Goal: Information Seeking & Learning: Learn about a topic

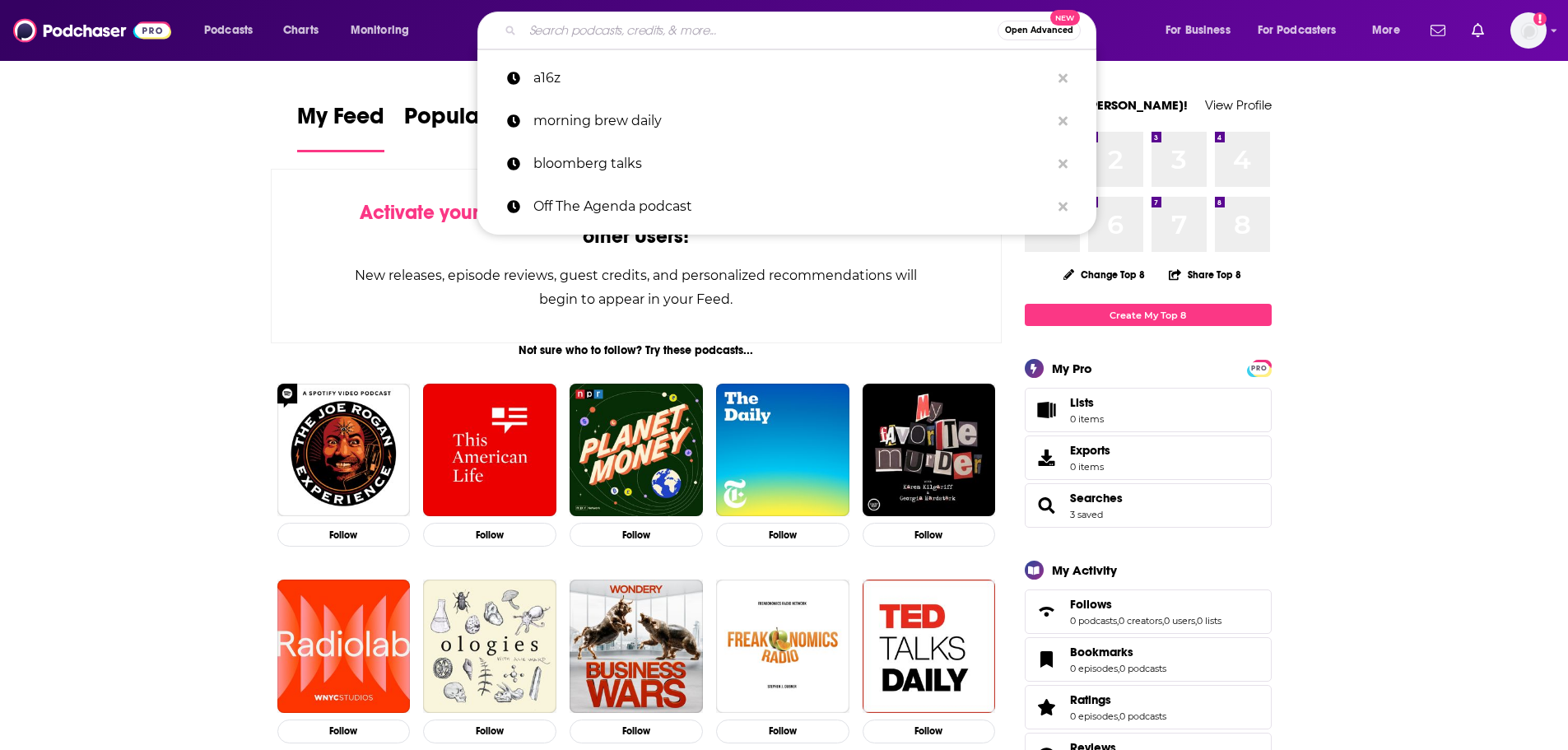
click at [582, 28] on input "Search podcasts, credits, & more..." at bounding box center [760, 30] width 475 height 26
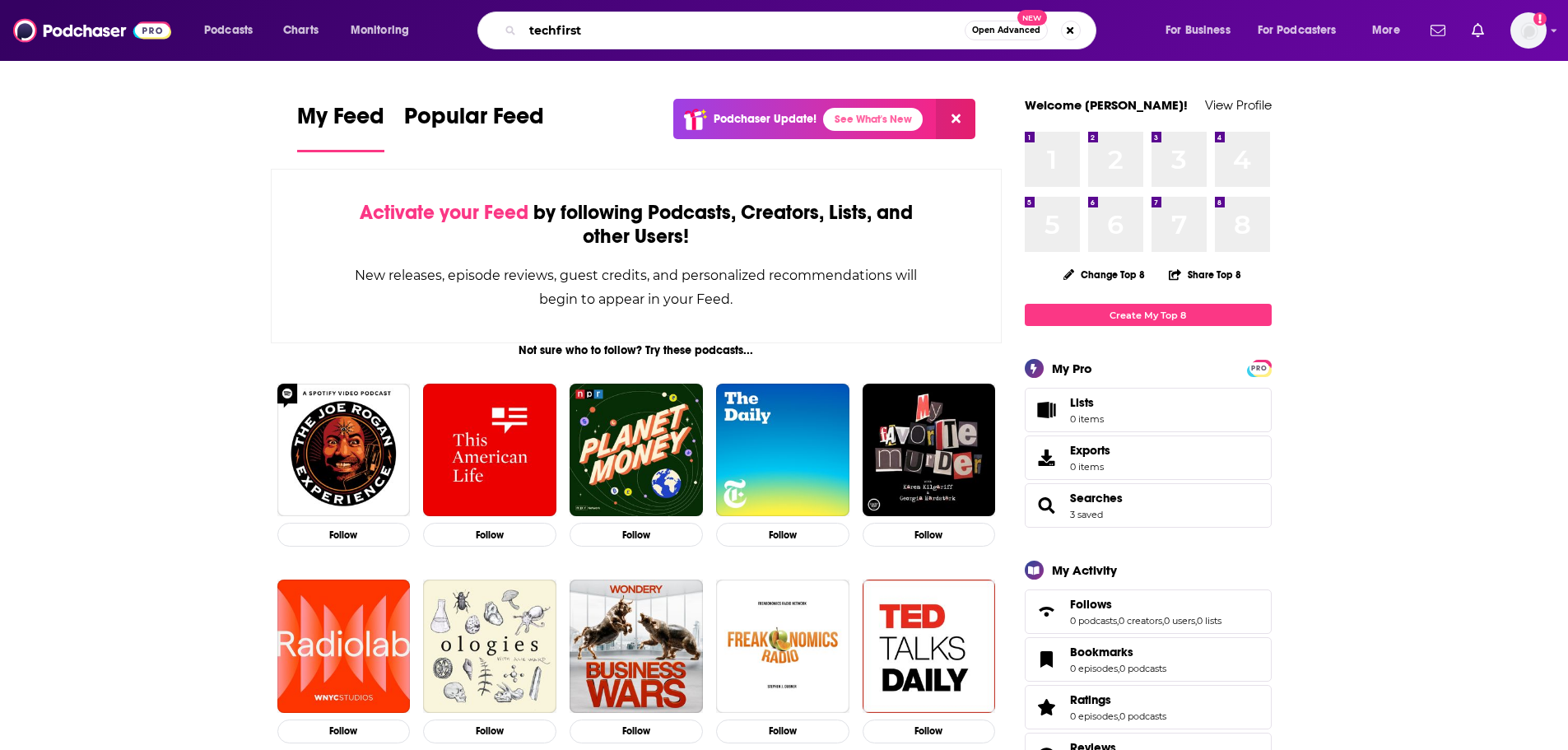
type input "techfirst"
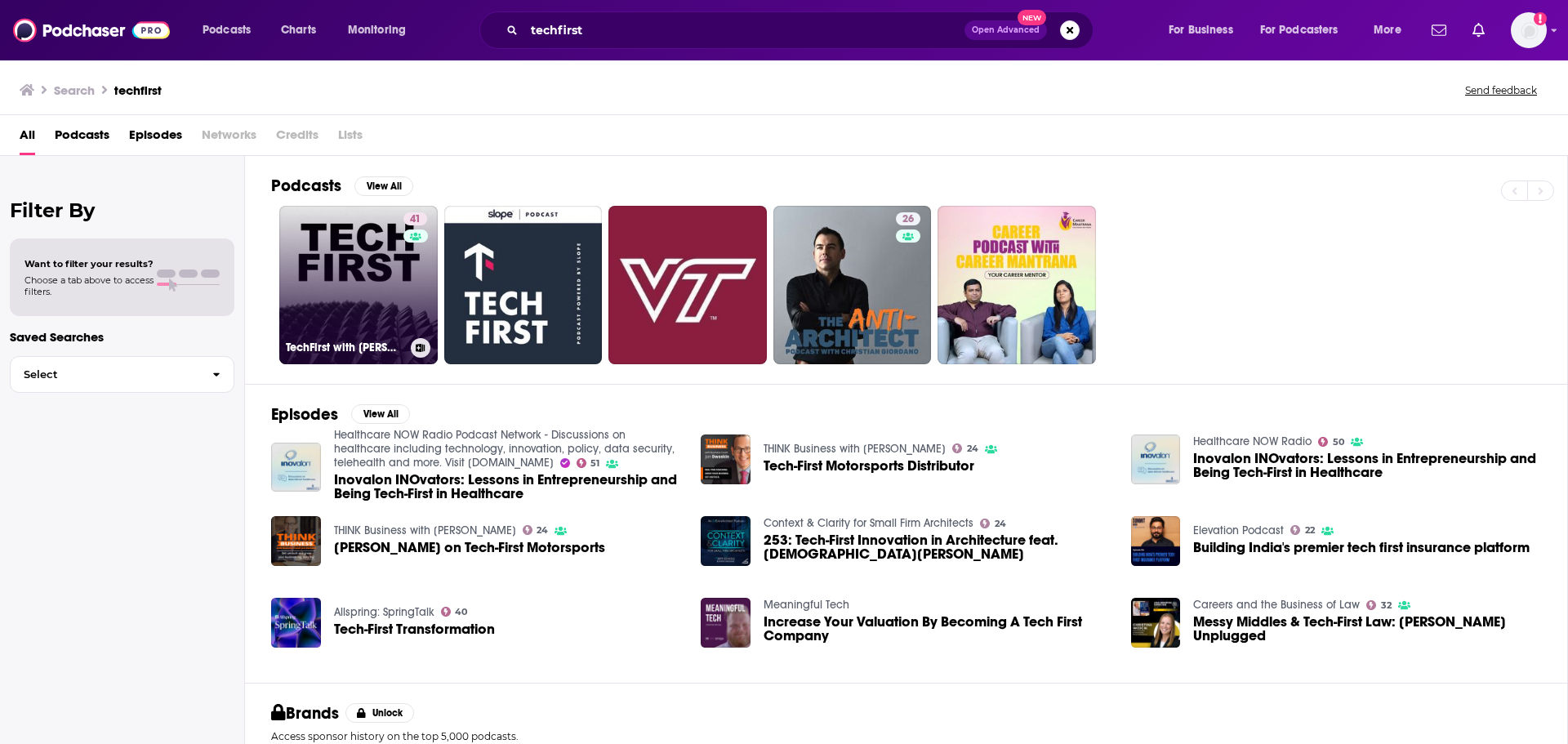
click at [350, 304] on link "41 TechFirst with [PERSON_NAME]" at bounding box center [358, 284] width 159 height 159
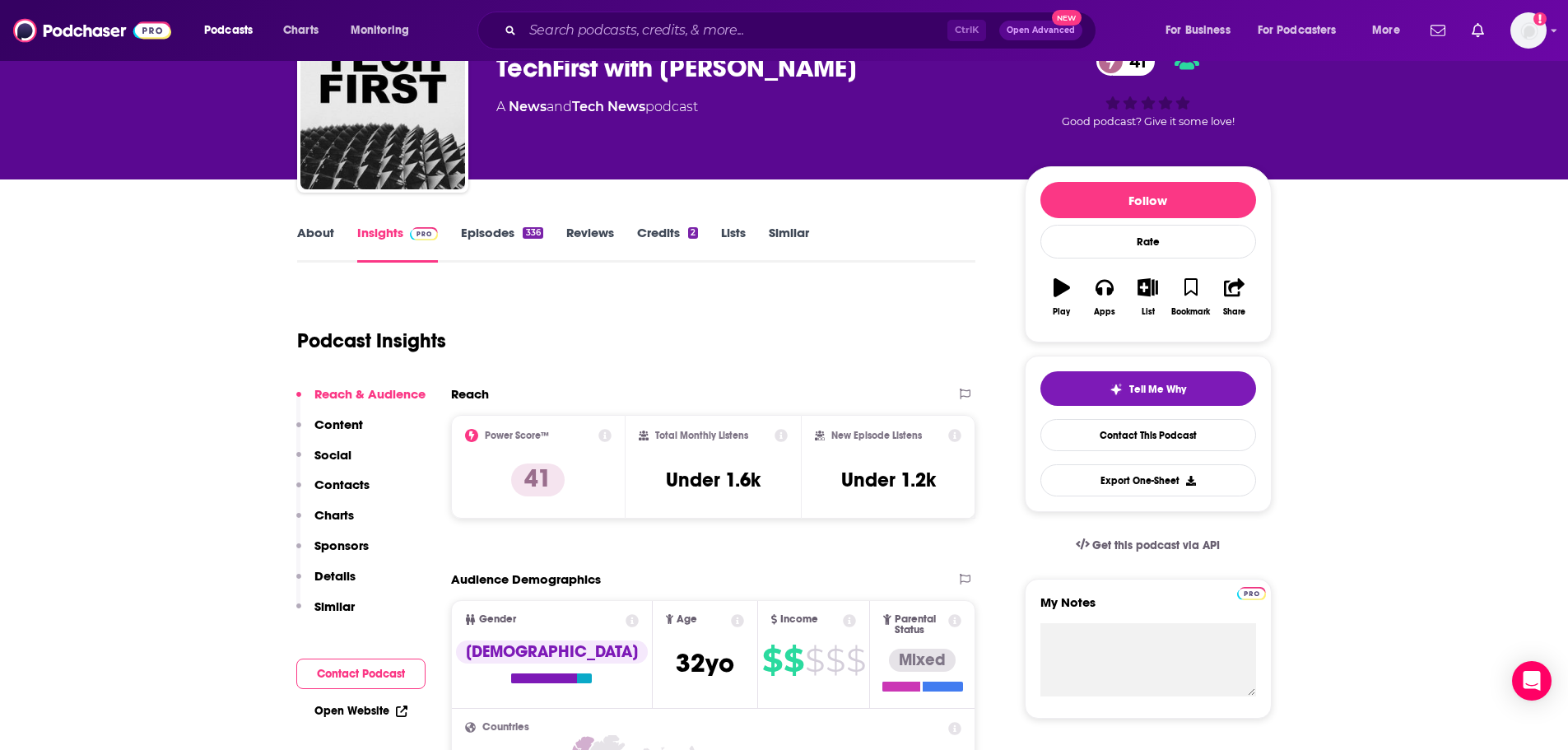
scroll to position [81, 0]
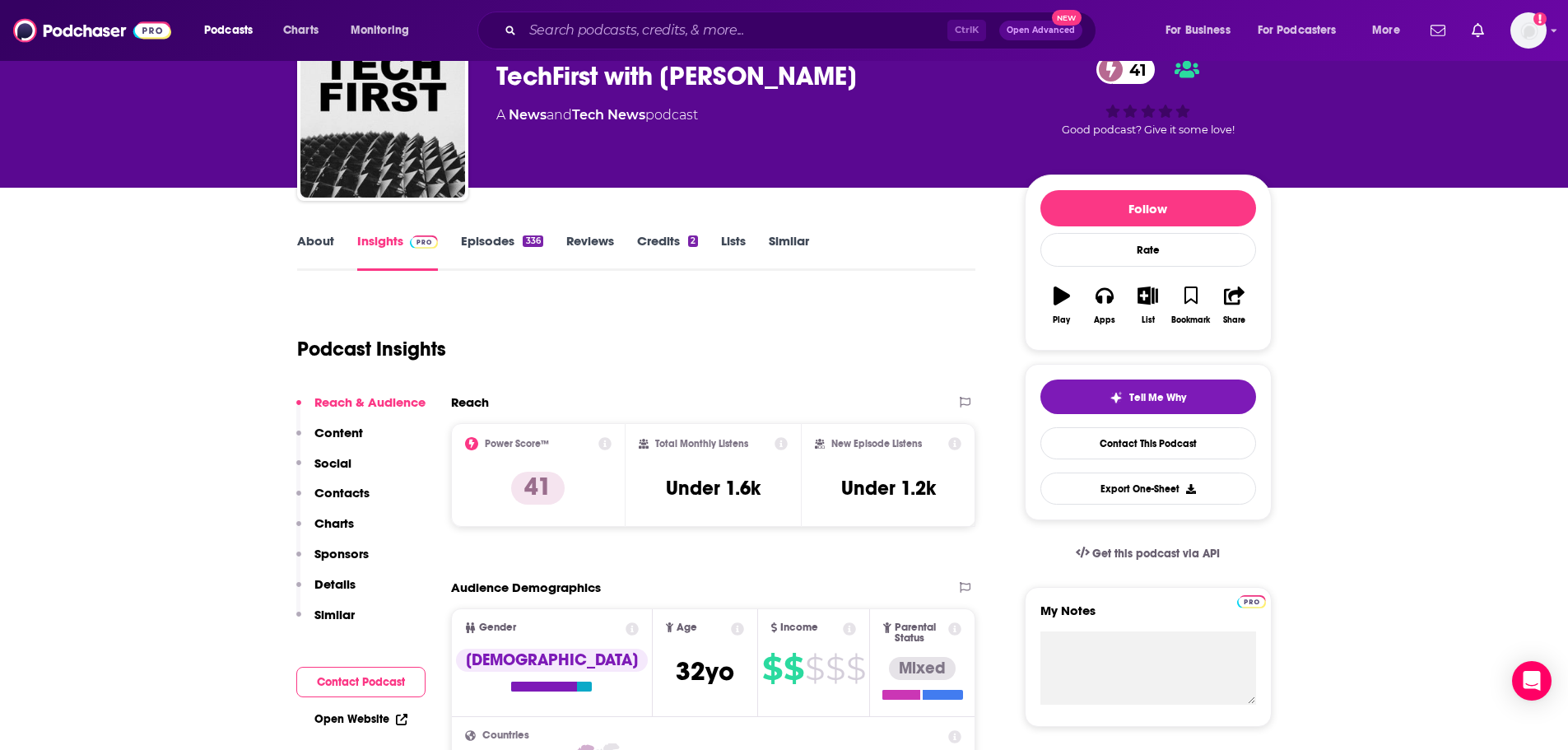
click at [502, 236] on link "Episodes 336" at bounding box center [502, 252] width 81 height 38
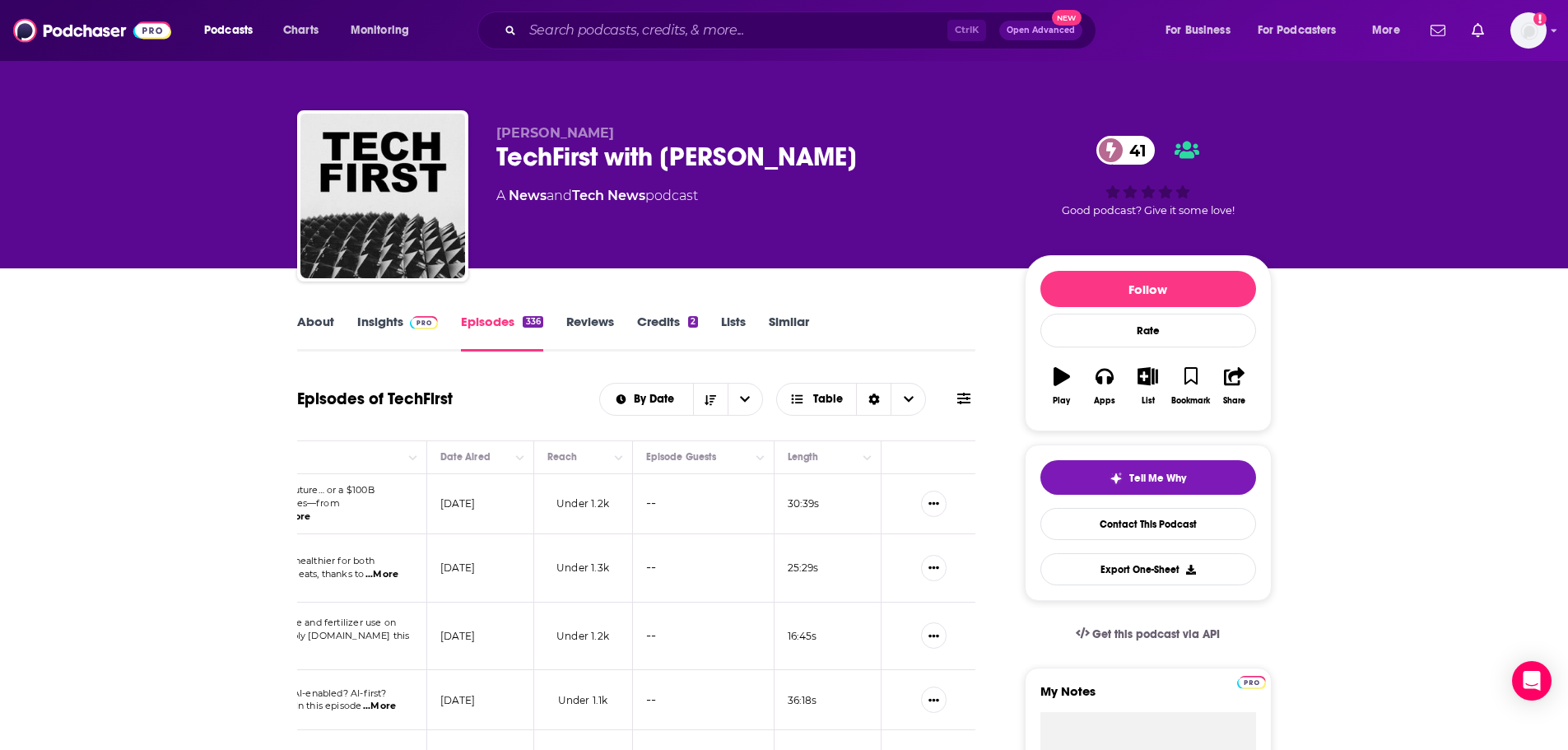
click at [320, 326] on link "About" at bounding box center [315, 333] width 37 height 38
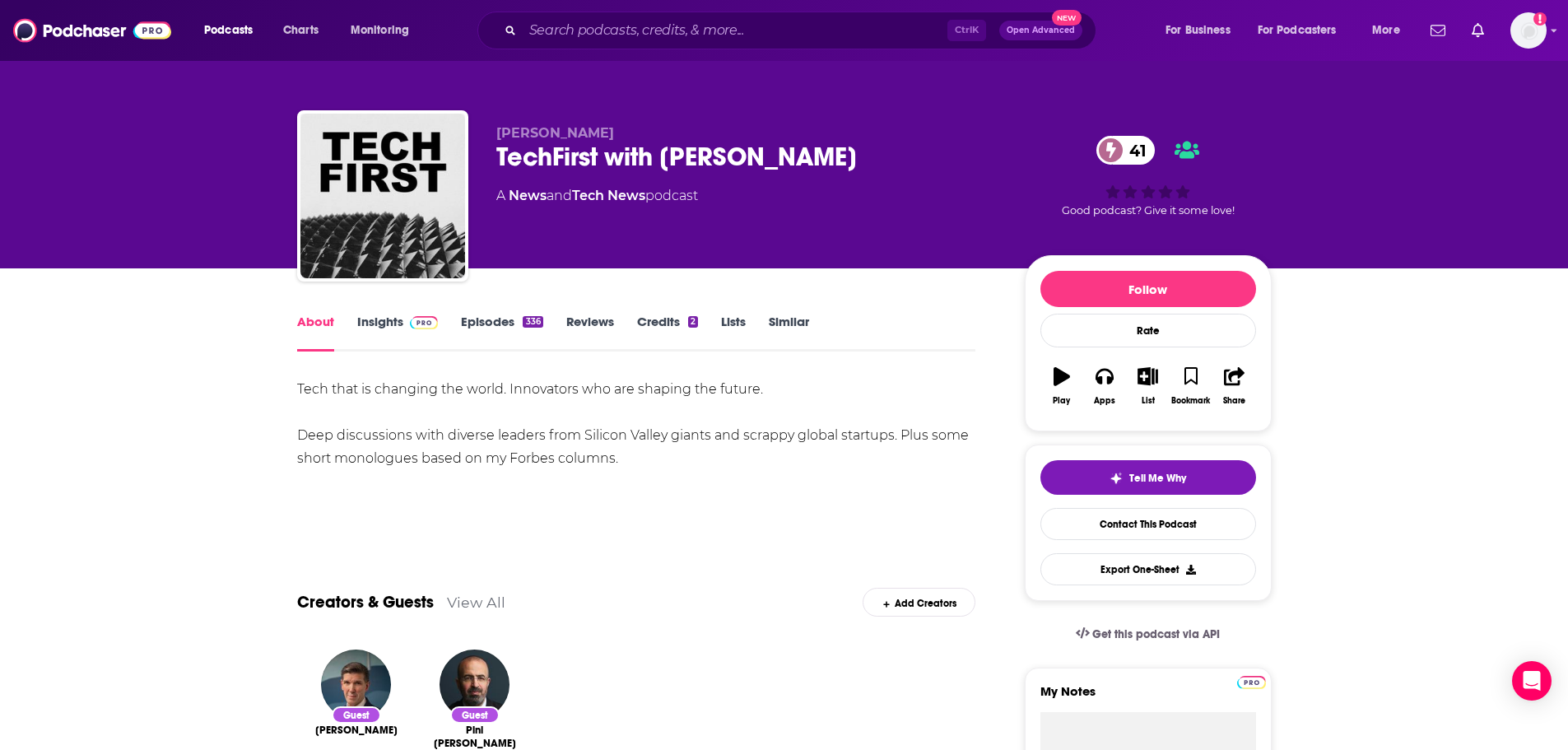
click at [406, 327] on span at bounding box center [421, 321] width 35 height 15
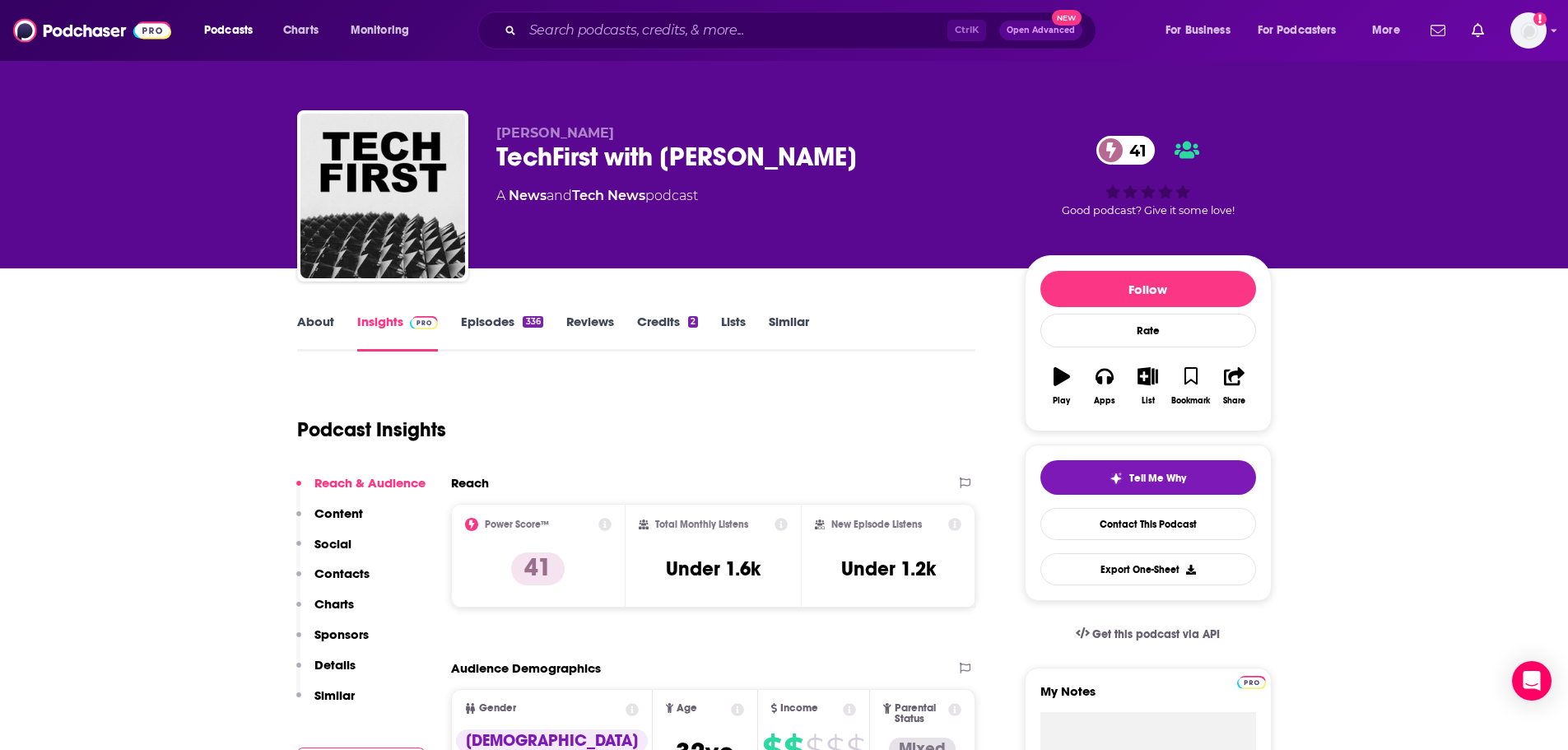
scroll to position [58, 0]
